Goal: Transaction & Acquisition: Purchase product/service

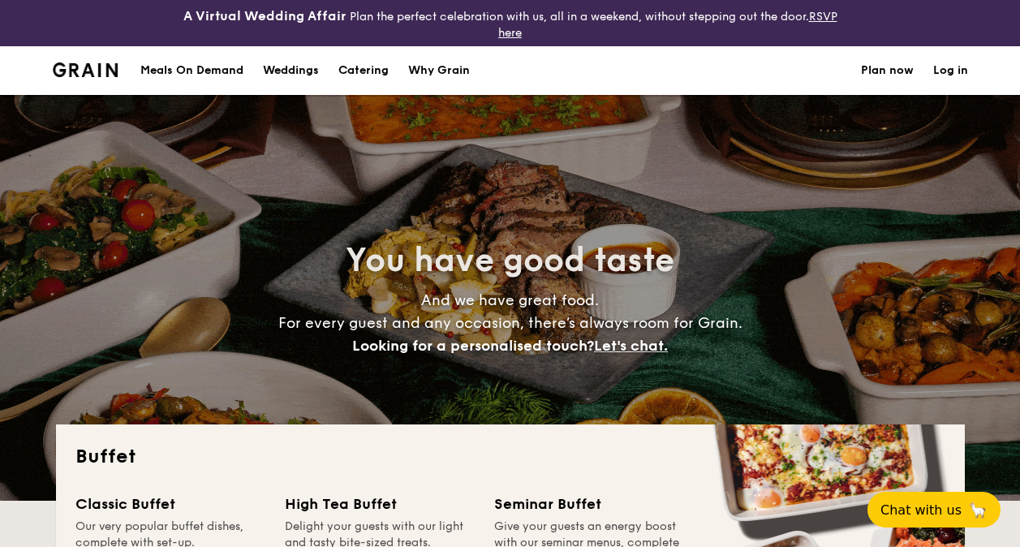
select select
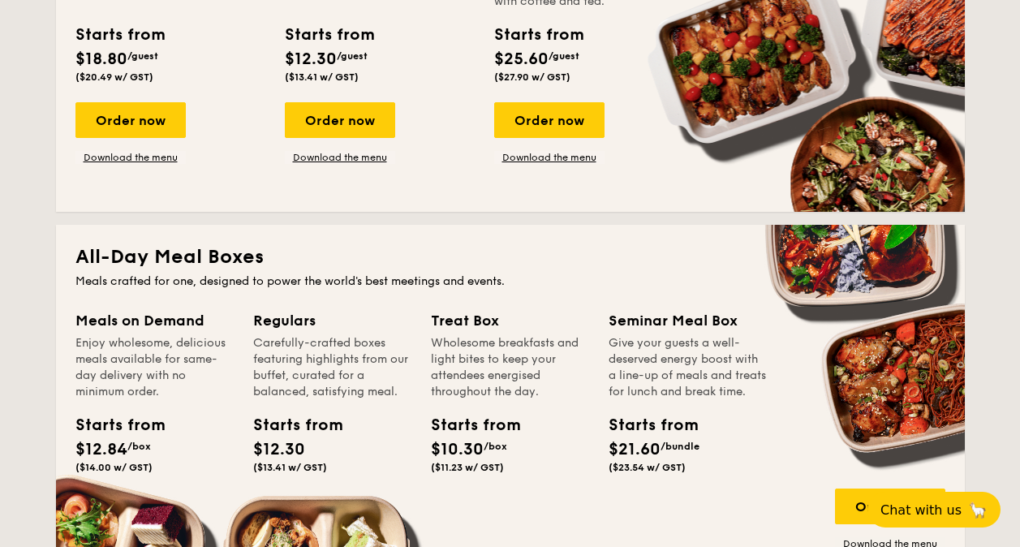
scroll to position [406, 0]
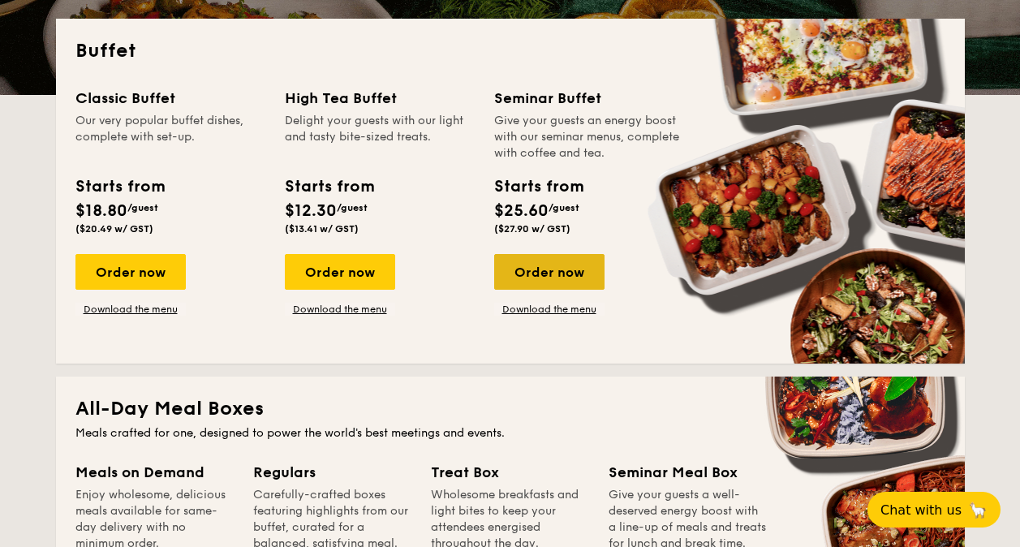
click at [508, 269] on div "Order now" at bounding box center [549, 272] width 110 height 36
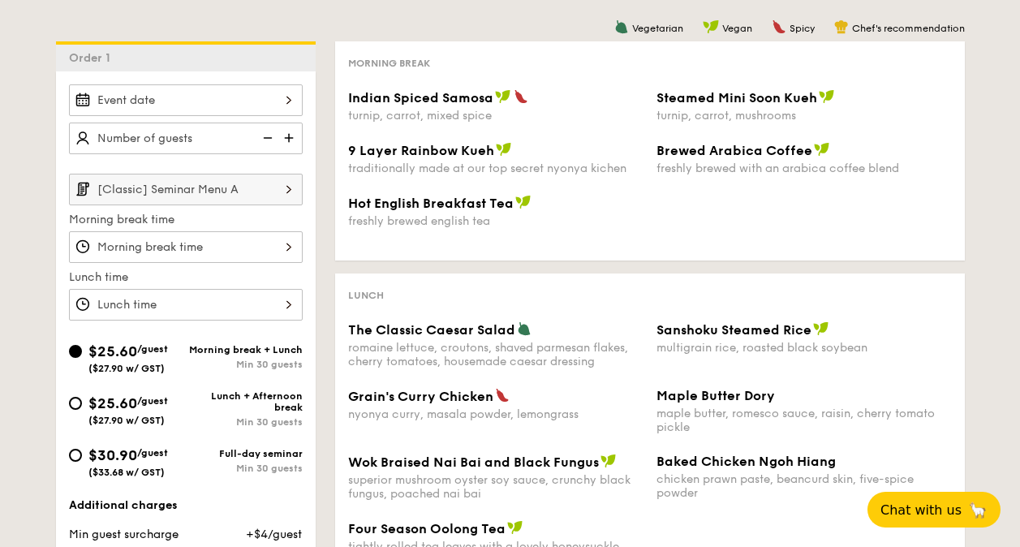
scroll to position [162, 0]
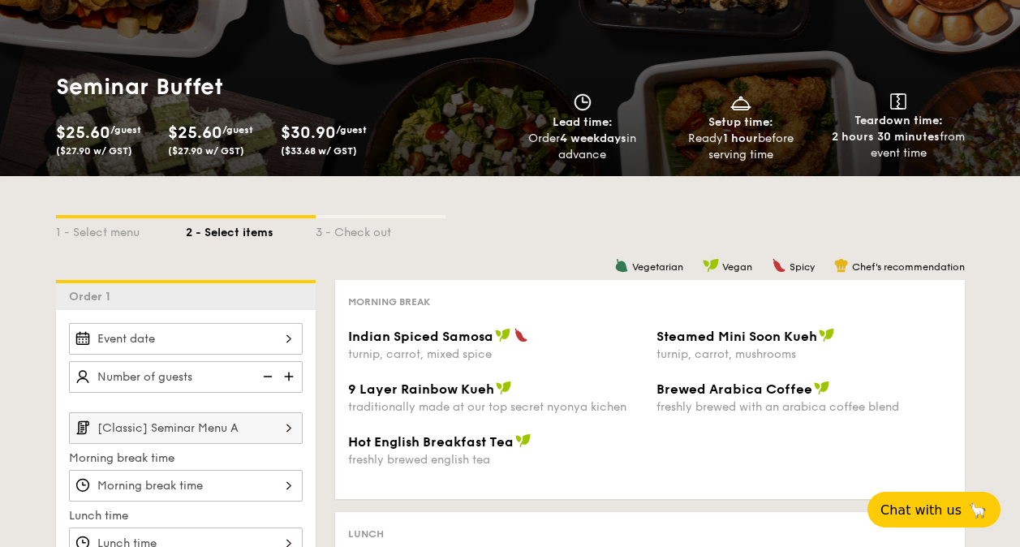
select select
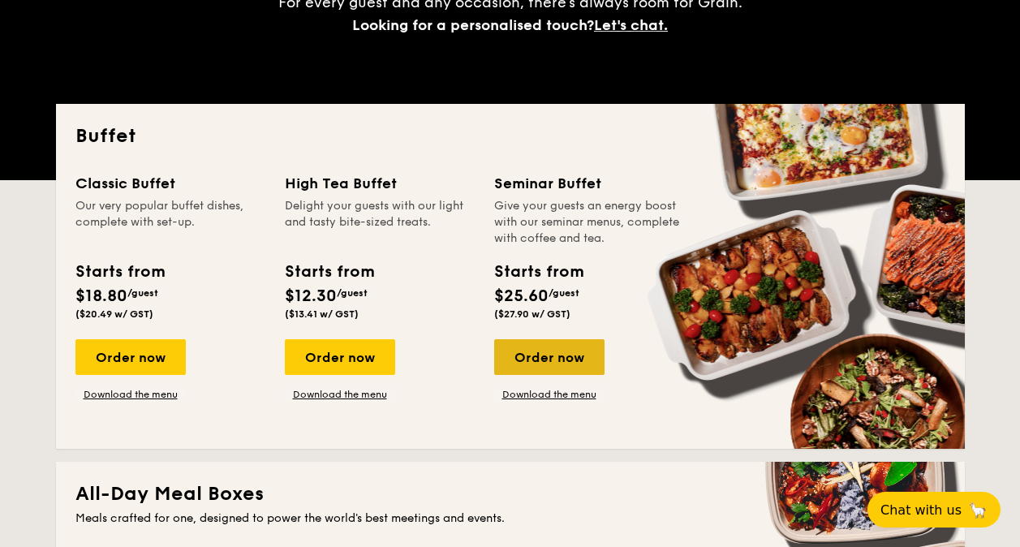
scroll to position [291, 0]
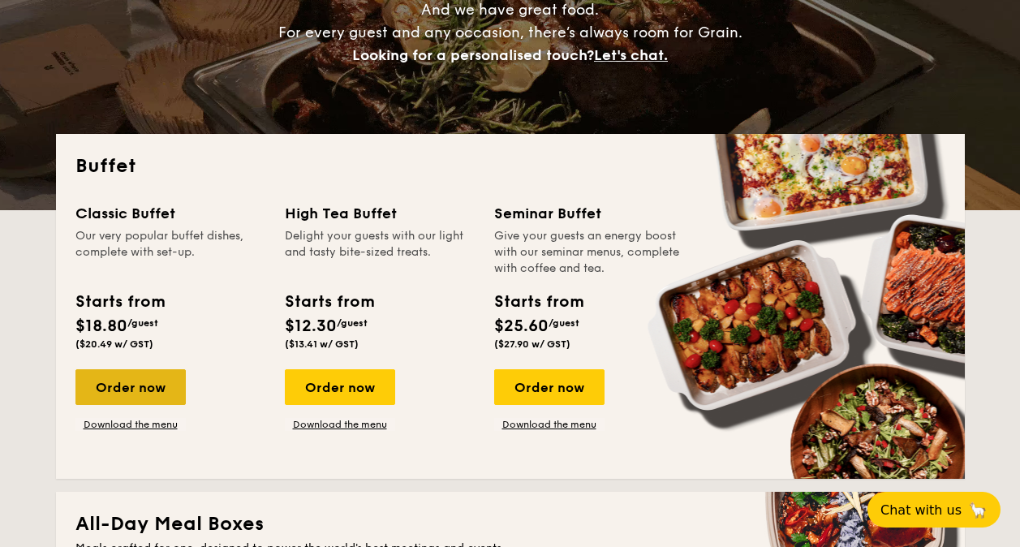
click at [162, 390] on div "Order now" at bounding box center [130, 387] width 110 height 36
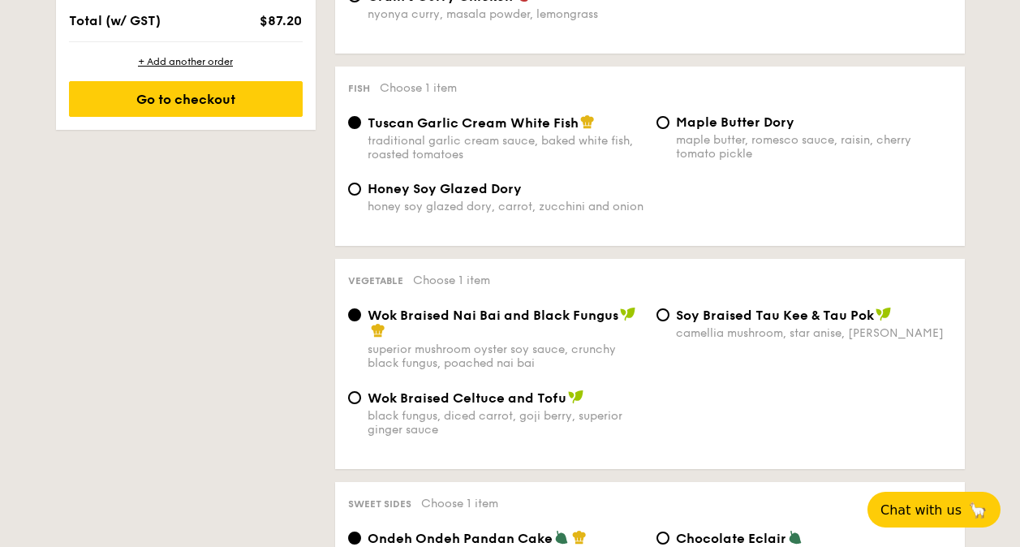
scroll to position [1051, 0]
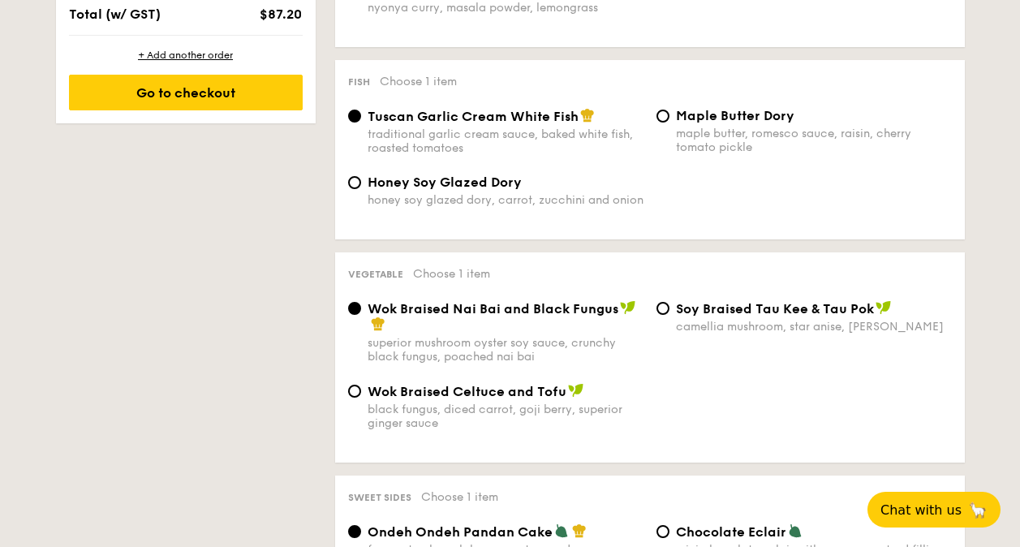
click at [919, 271] on div "Vegetable Choose 1 item" at bounding box center [650, 272] width 604 height 15
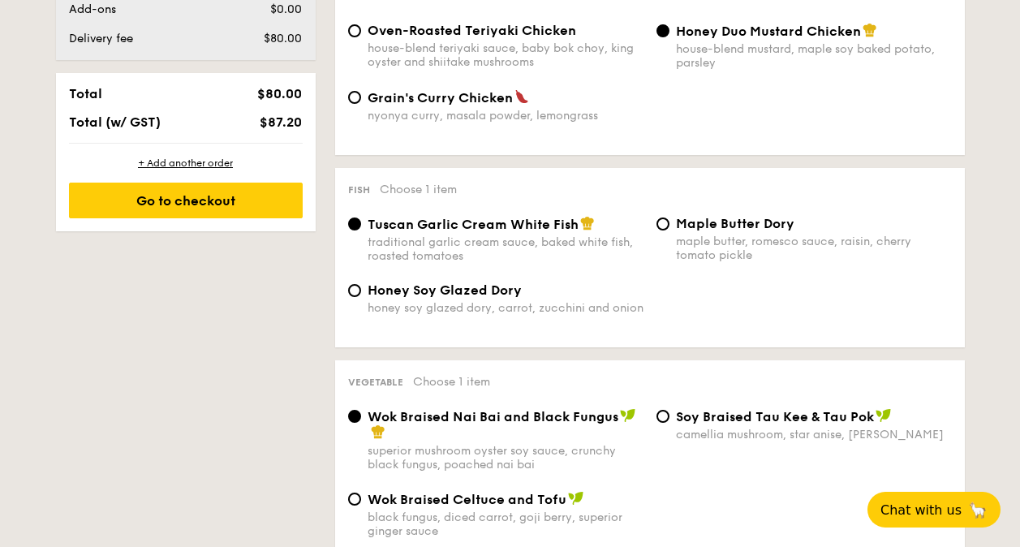
scroll to position [970, 0]
